Goal: Information Seeking & Learning: Learn about a topic

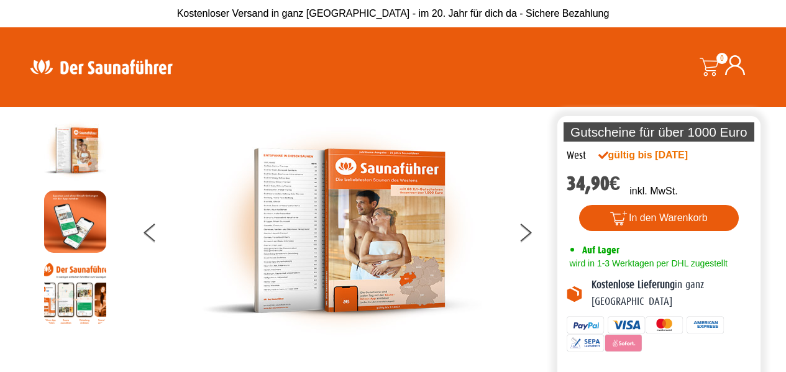
click at [295, 214] on img at bounding box center [342, 230] width 280 height 223
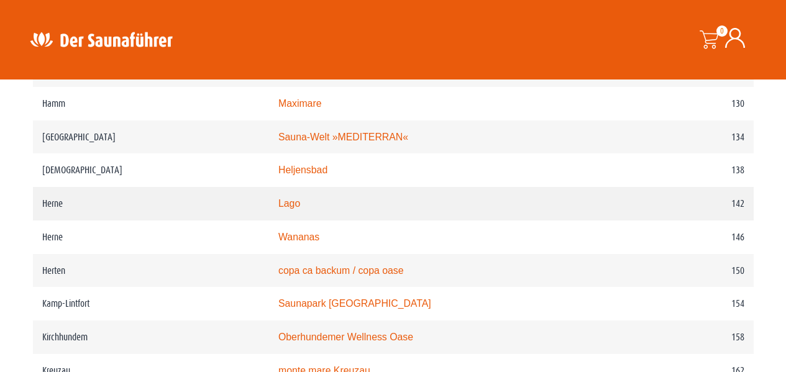
scroll to position [1541, 0]
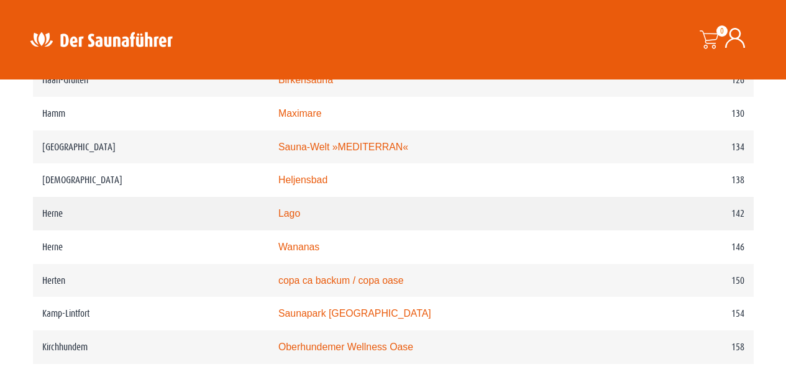
click at [300, 218] on link "Lago" at bounding box center [290, 213] width 22 height 11
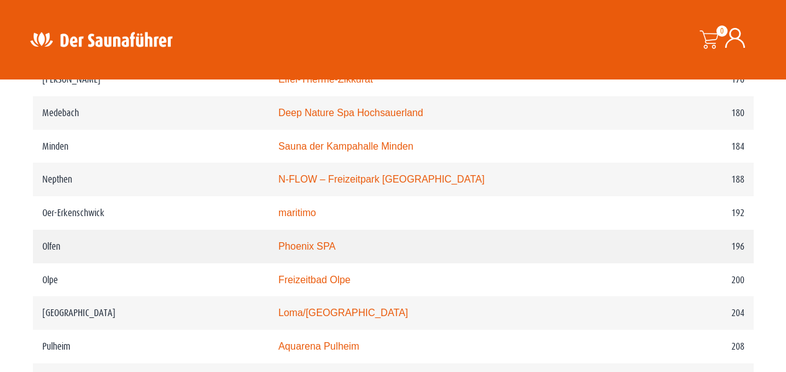
scroll to position [1914, 0]
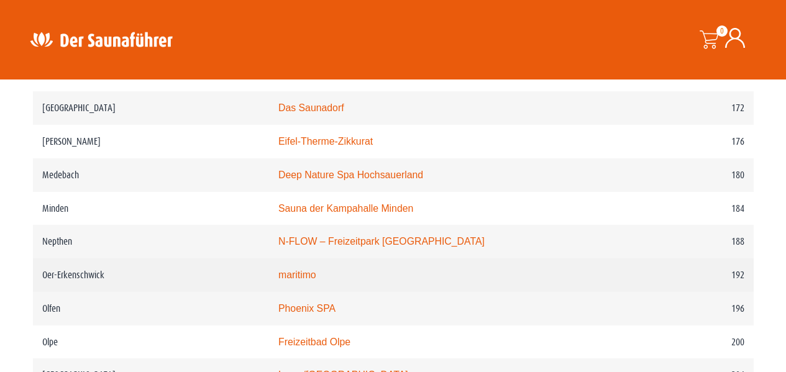
click at [316, 280] on link "maritimo" at bounding box center [298, 275] width 38 height 11
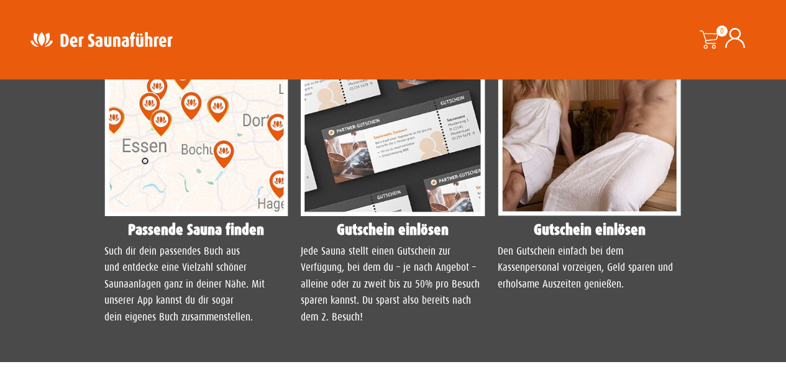
scroll to position [1119, 0]
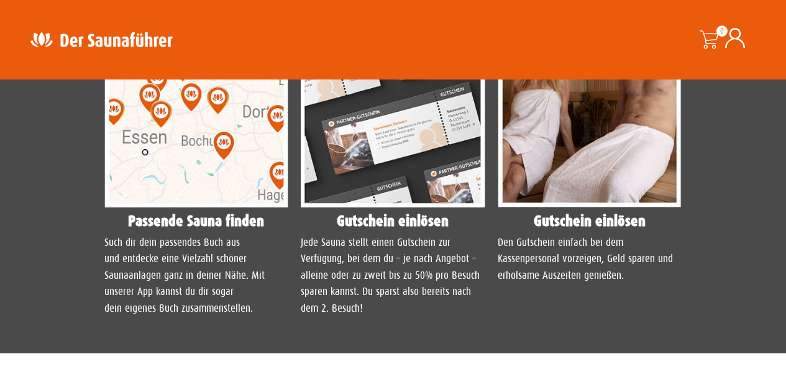
click at [384, 131] on img at bounding box center [393, 92] width 185 height 231
drag, startPoint x: 384, startPoint y: 131, endPoint x: 420, endPoint y: 341, distance: 213.2
click at [420, 341] on section "Schritt-für-Schritt Anleitung Tue dir und deinem Geldbeutel etwas Gutes! Passen…" at bounding box center [393, 122] width 786 height 463
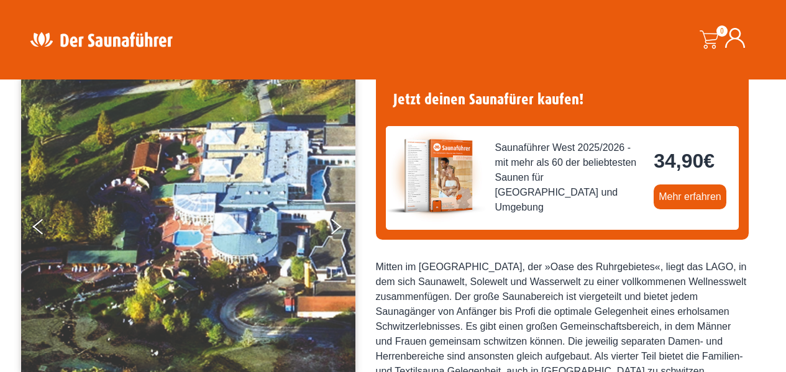
scroll to position [79, 0]
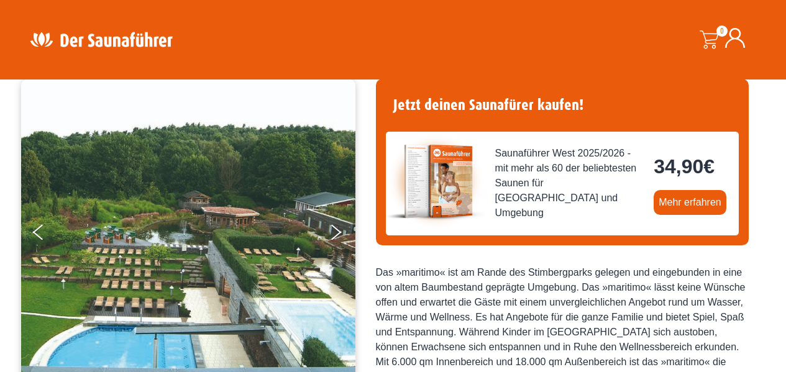
scroll to position [186, 0]
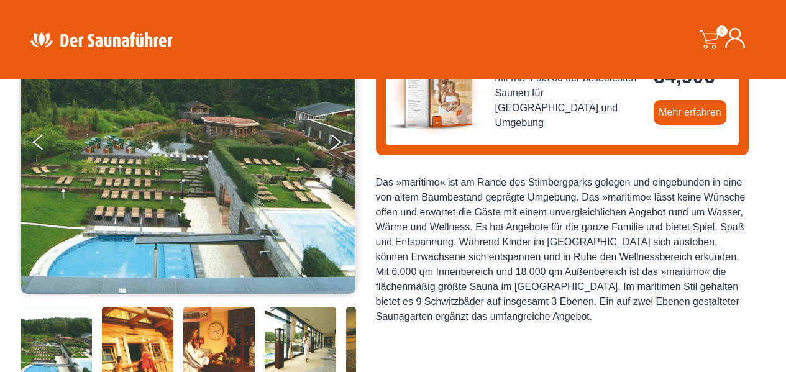
click at [205, 179] on img at bounding box center [188, 141] width 334 height 305
